Goal: Task Accomplishment & Management: Use online tool/utility

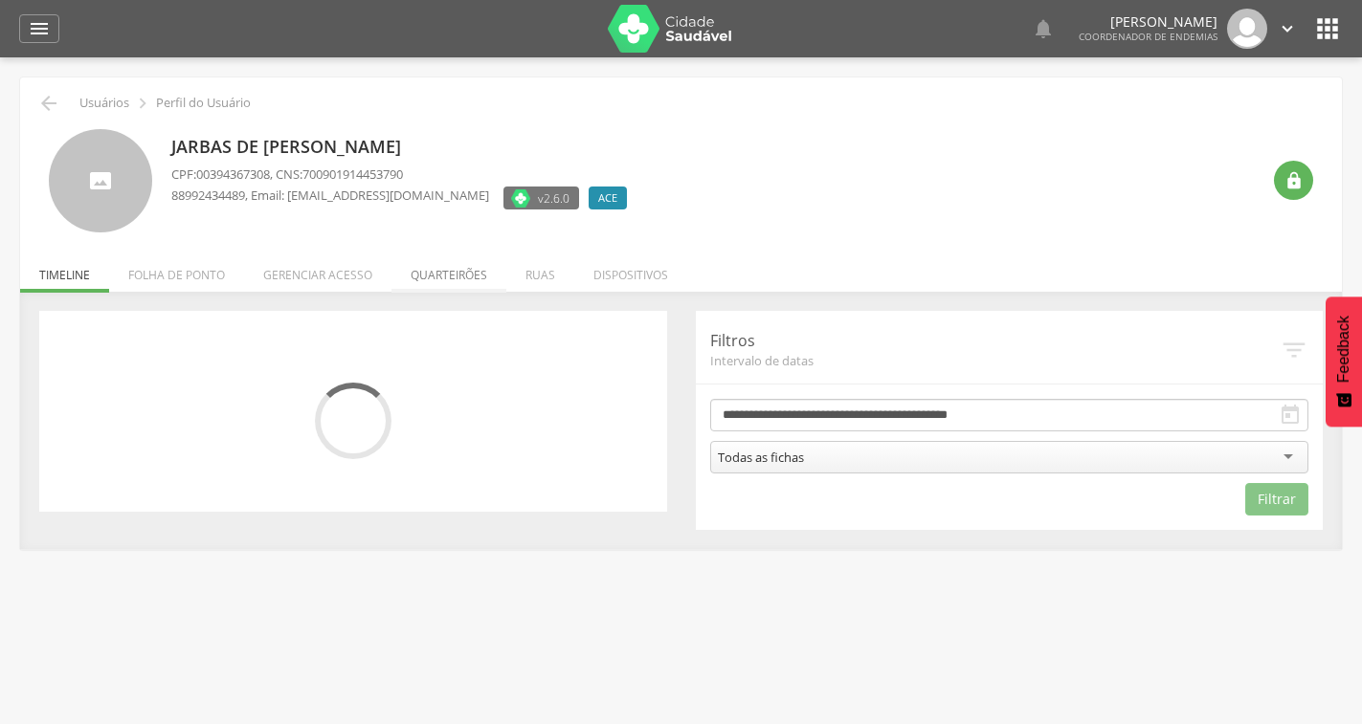
click at [456, 264] on li "Quarteirões" at bounding box center [448, 270] width 115 height 45
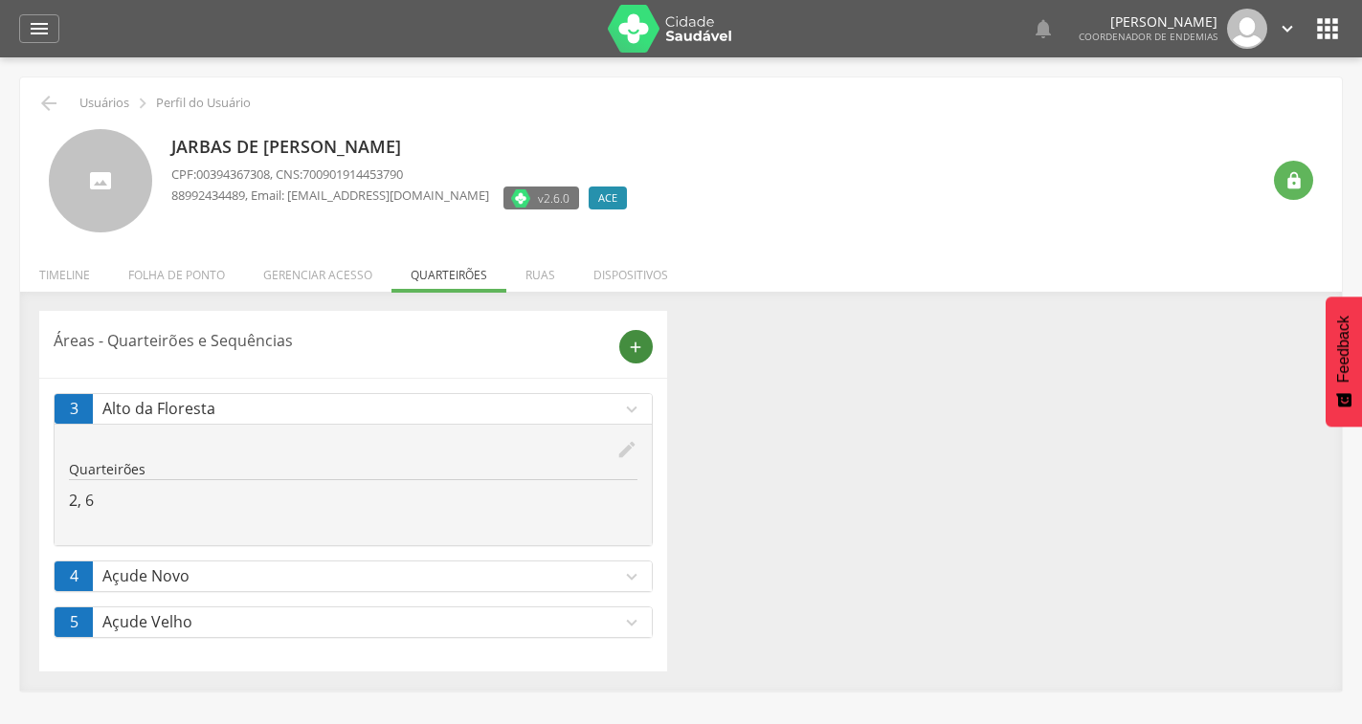
click at [630, 346] on icon "add" at bounding box center [635, 347] width 17 height 17
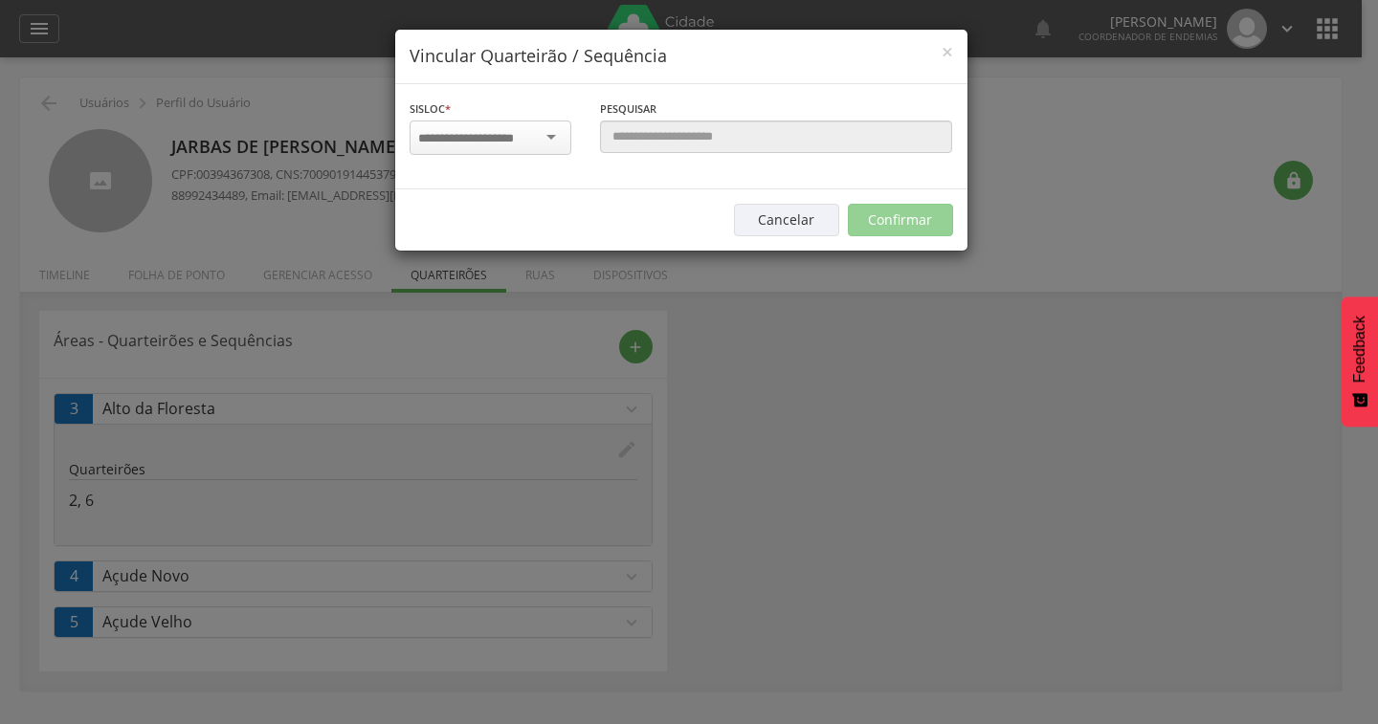
click at [508, 133] on input "select-one" at bounding box center [478, 138] width 121 height 17
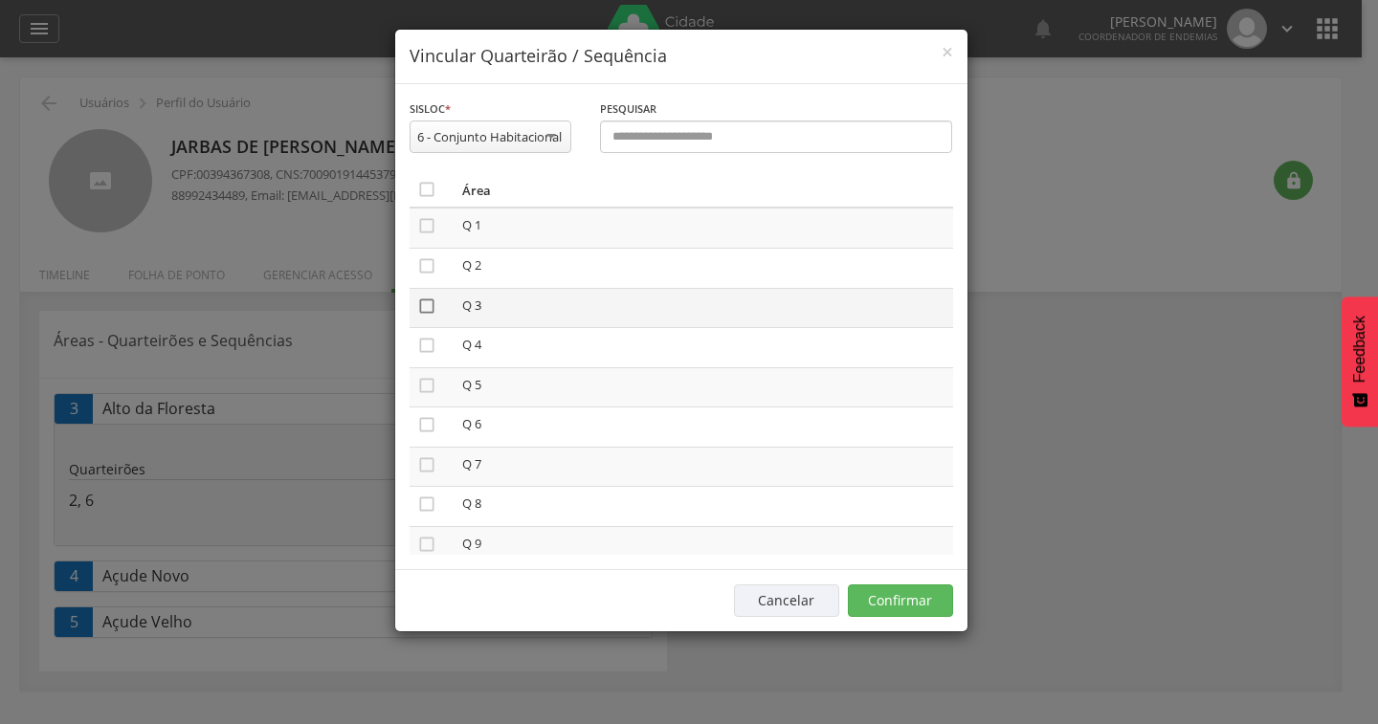
click at [424, 309] on icon "" at bounding box center [426, 306] width 19 height 19
click at [427, 472] on icon "" at bounding box center [426, 465] width 19 height 19
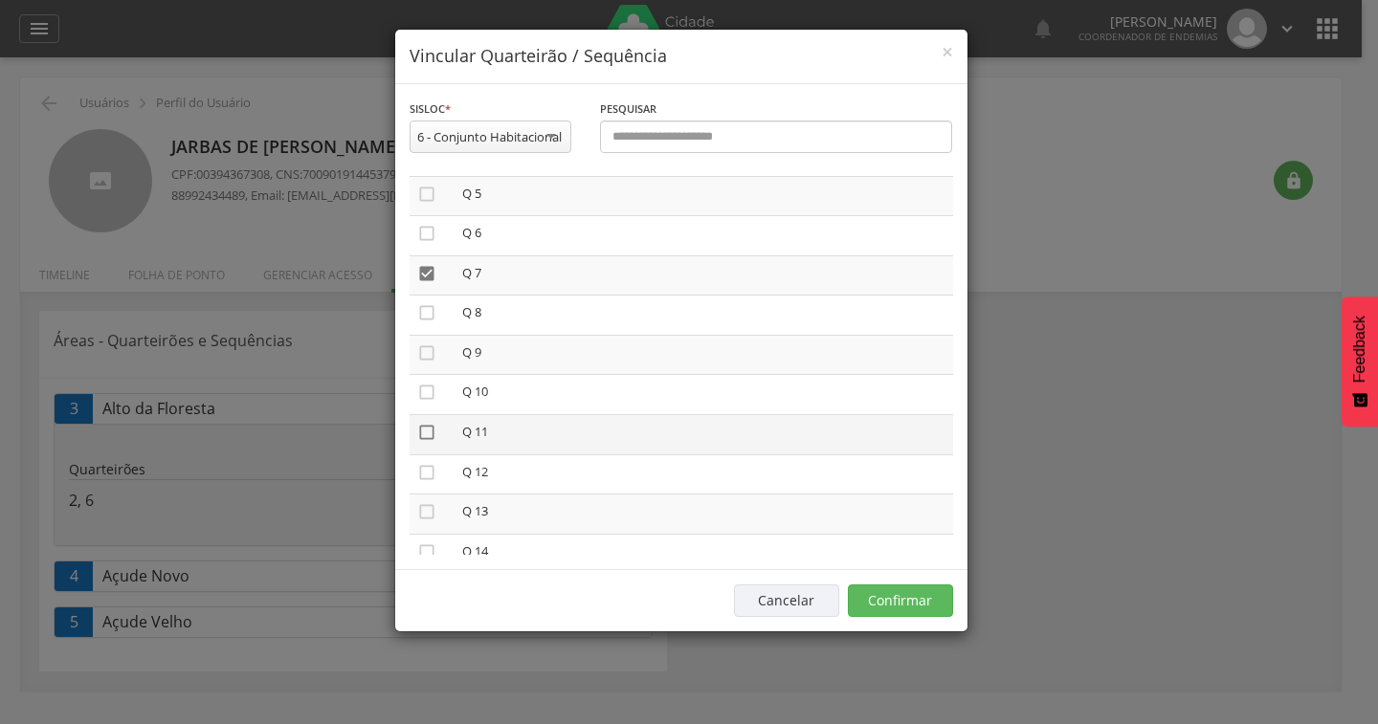
click at [417, 434] on icon "" at bounding box center [426, 432] width 19 height 19
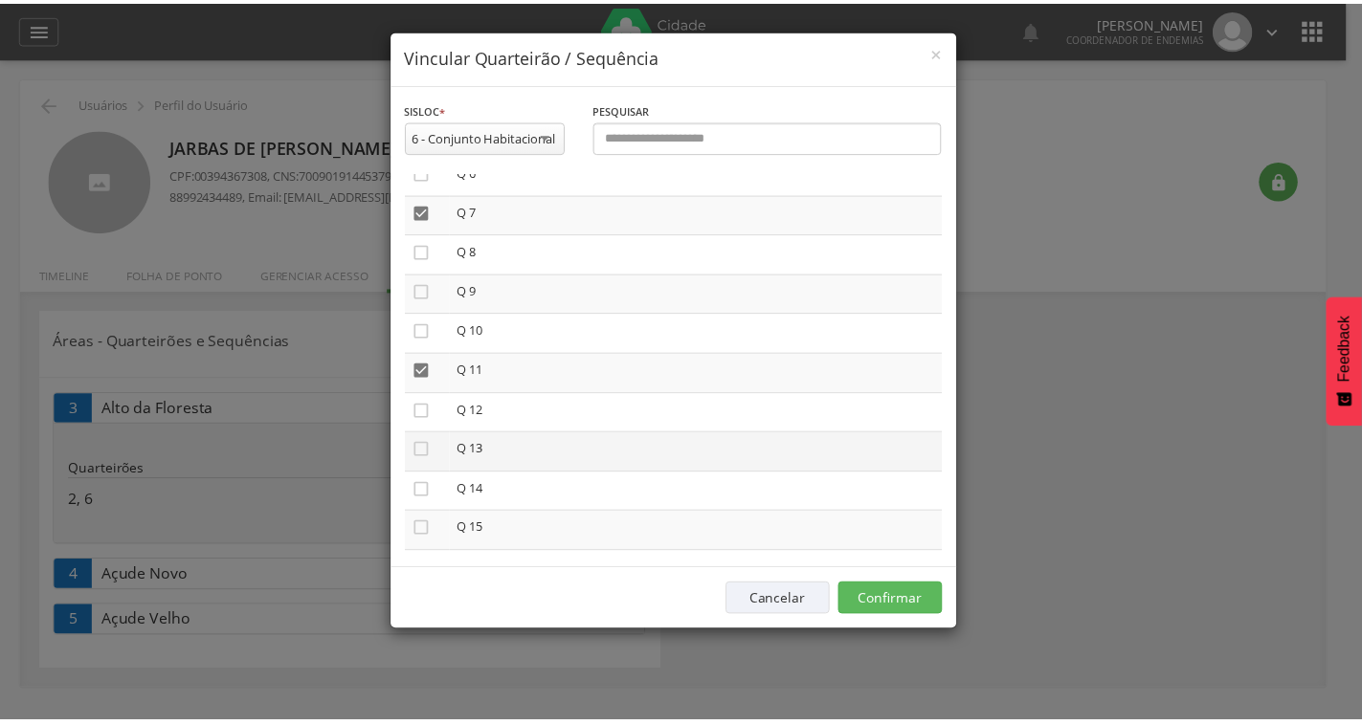
scroll to position [287, 0]
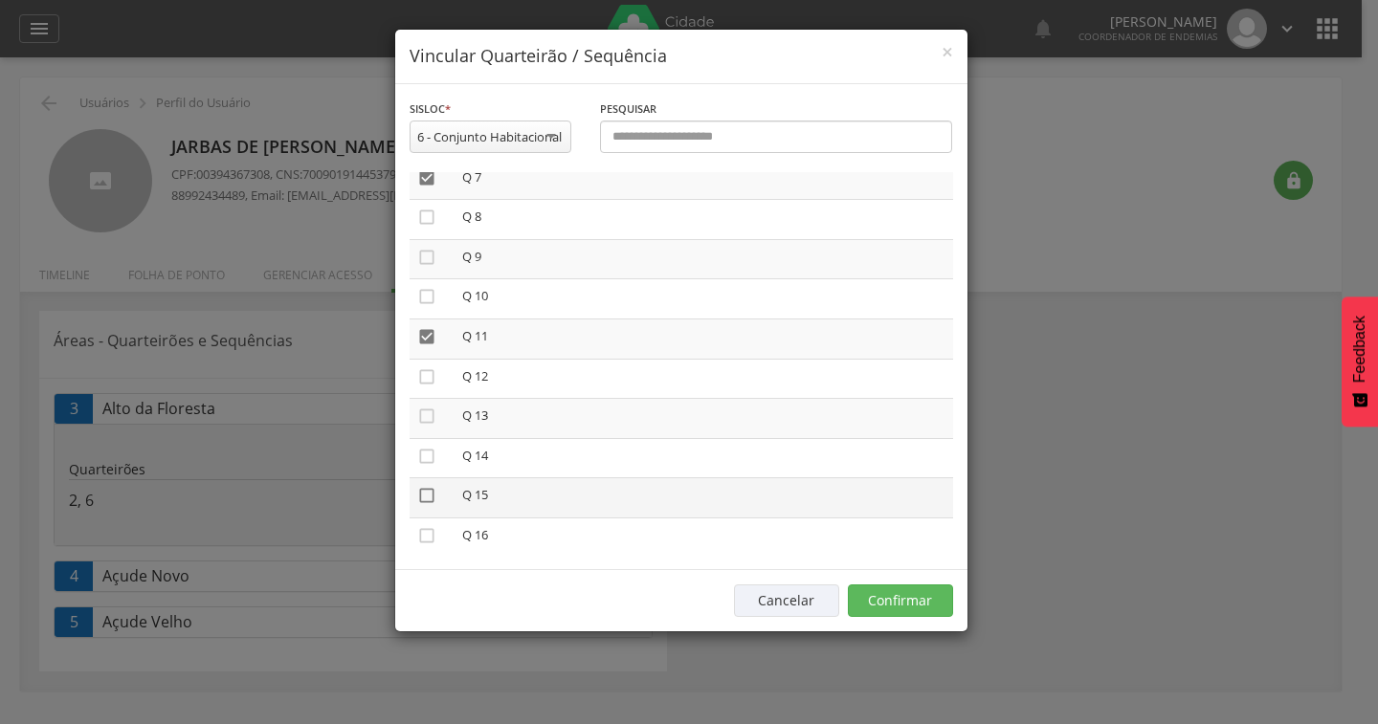
click at [424, 501] on icon "" at bounding box center [426, 495] width 19 height 19
click at [935, 601] on button "Confirmar" at bounding box center [900, 601] width 105 height 33
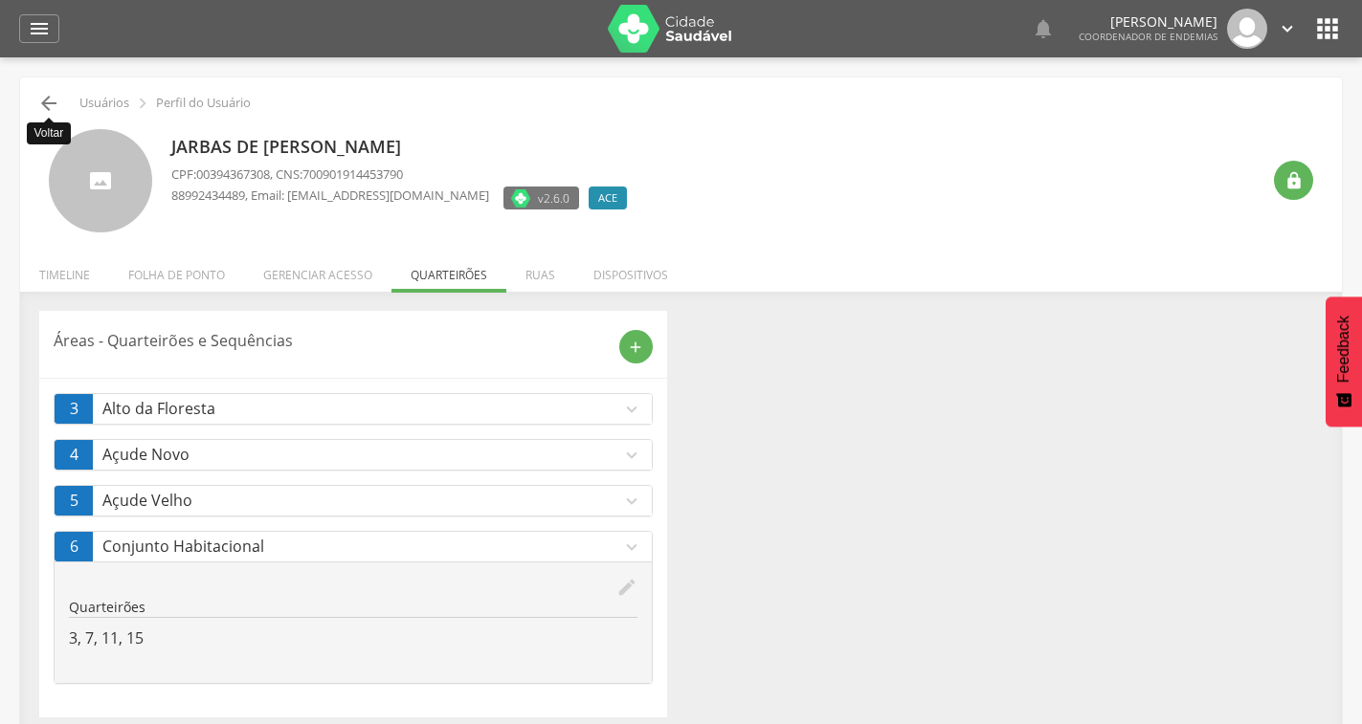
click at [54, 101] on icon "" at bounding box center [48, 103] width 23 height 23
click at [29, 38] on icon "" at bounding box center [39, 28] width 23 height 23
